Goal: Find specific page/section: Find specific page/section

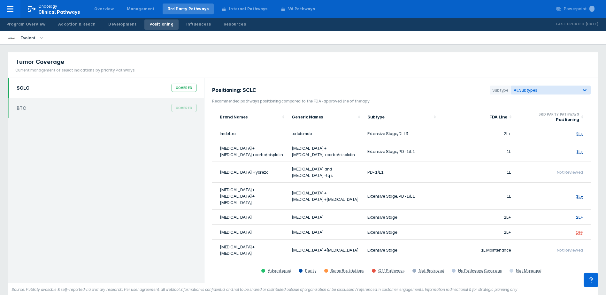
scroll to position [9, 0]
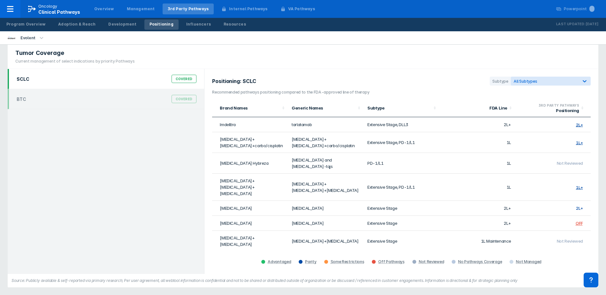
click at [332, 59] on div "Tumor Coverage Current management of select indications by priority Pathways" at bounding box center [303, 56] width 590 height 26
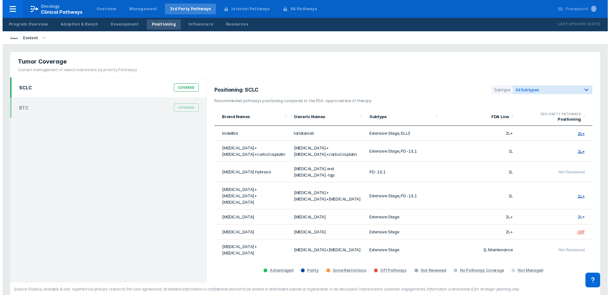
scroll to position [0, 0]
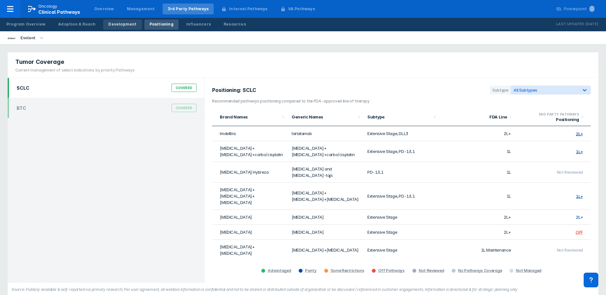
click at [115, 27] on div "Development" at bounding box center [122, 24] width 28 height 6
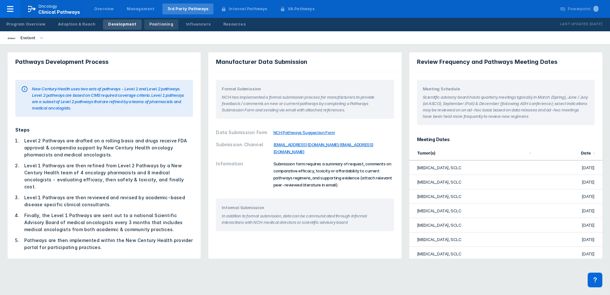
click at [149, 28] on link "Positioning" at bounding box center [161, 24] width 34 height 10
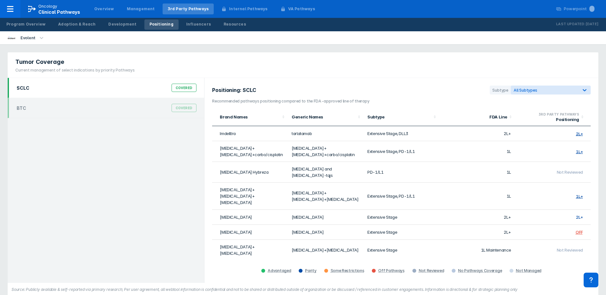
click at [435, 69] on div "Tumor Coverage Current management of select indications by priority Pathways" at bounding box center [303, 65] width 590 height 26
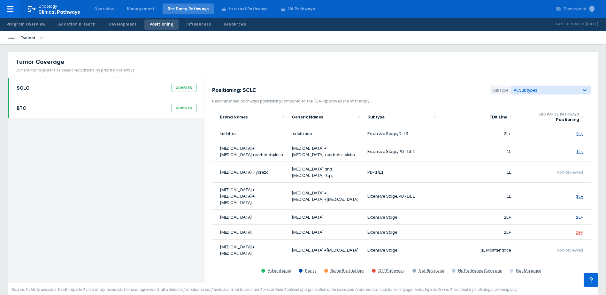
click at [132, 101] on div "BTC Covered" at bounding box center [106, 108] width 196 height 20
